Goal: Navigation & Orientation: Go to known website

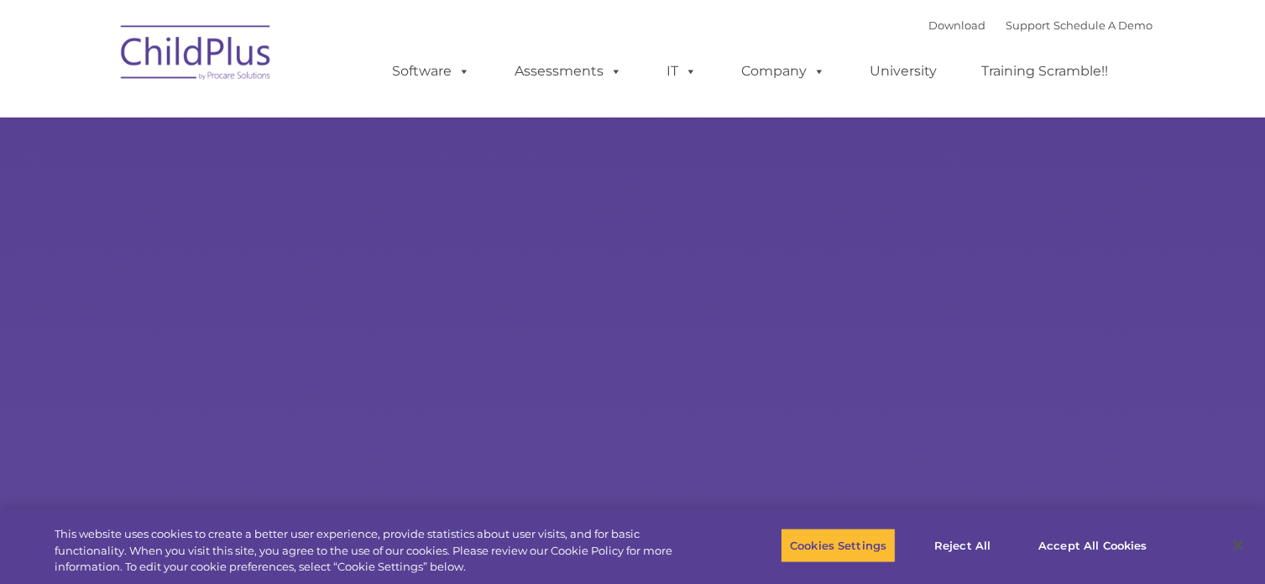
select select "MEDIUM"
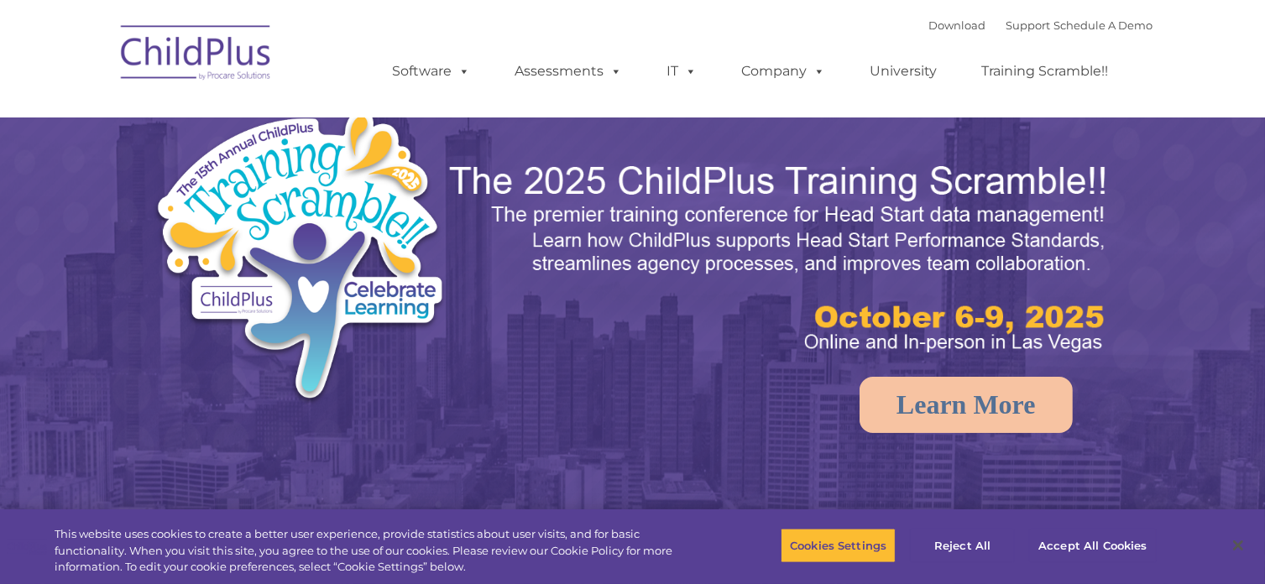
select select "MEDIUM"
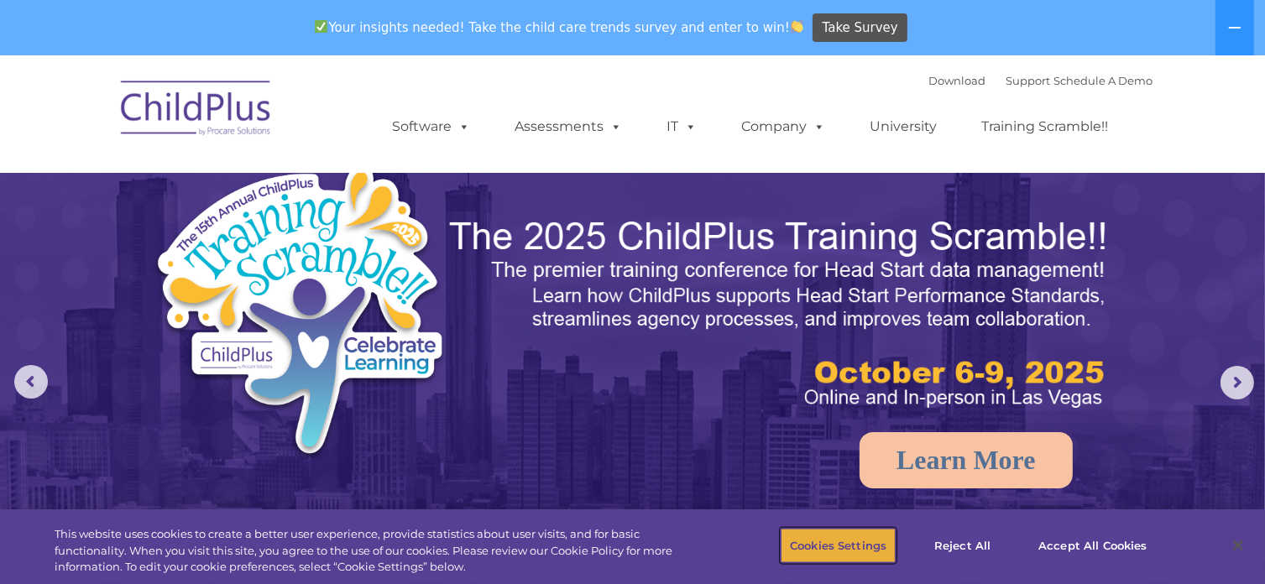
click at [859, 536] on button "Cookies Settings" at bounding box center [838, 545] width 115 height 35
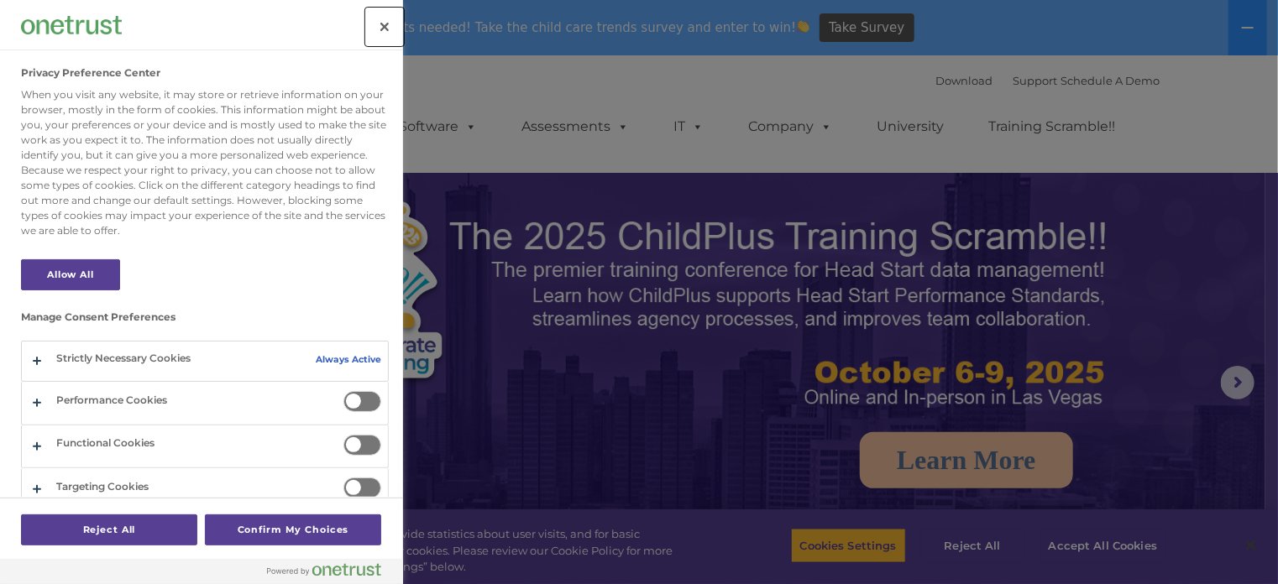
click at [385, 19] on button "Close" at bounding box center [384, 26] width 37 height 37
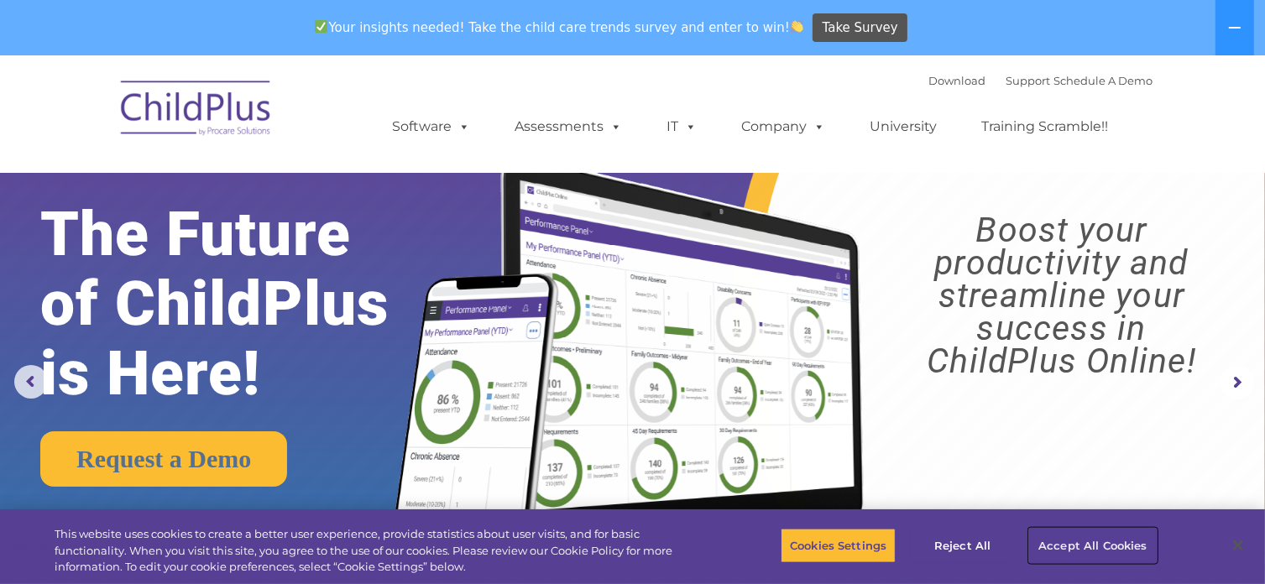
click at [1118, 549] on button "Accept All Cookies" at bounding box center [1092, 545] width 127 height 35
